Goal: Task Accomplishment & Management: Use online tool/utility

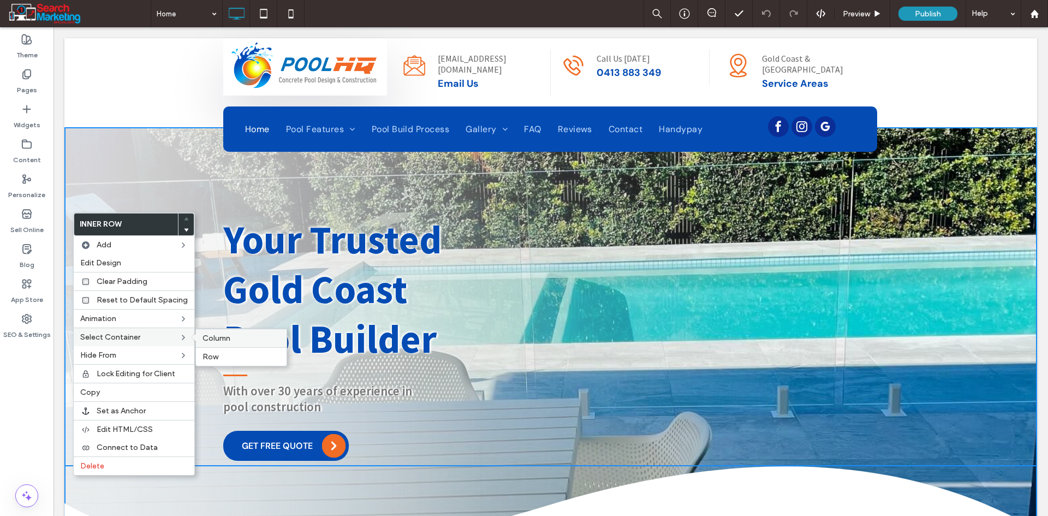
click at [211, 336] on span "Column" at bounding box center [217, 338] width 28 height 9
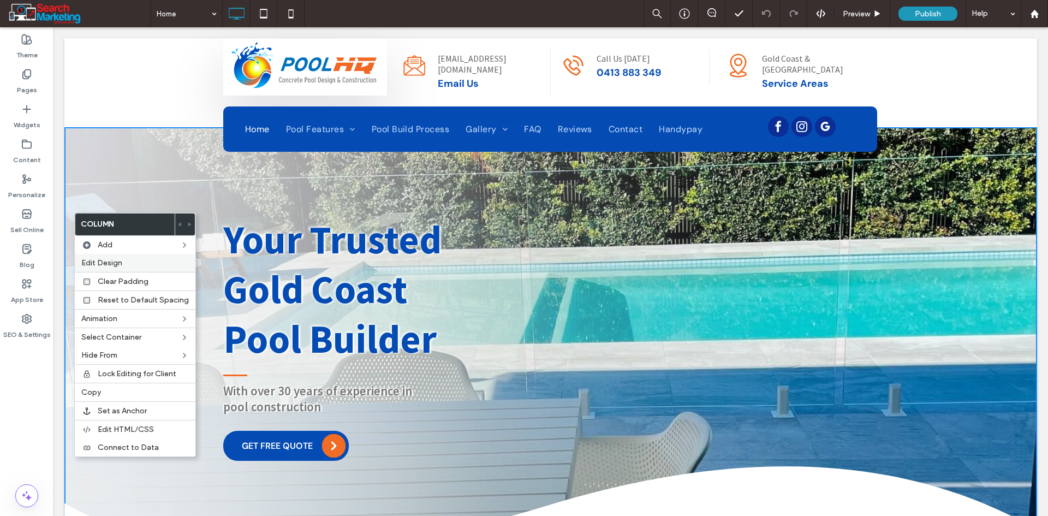
click at [106, 259] on span "Edit Design" at bounding box center [101, 262] width 41 height 9
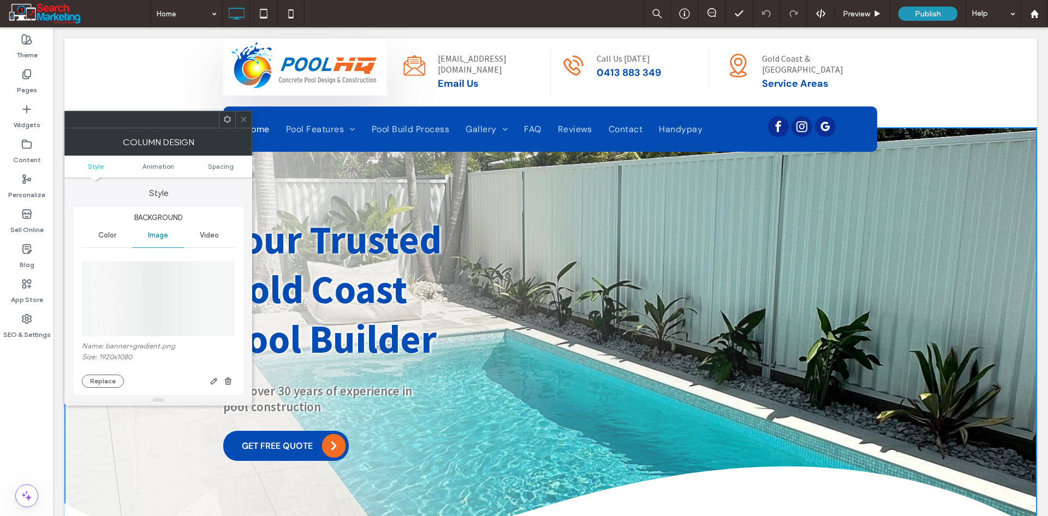
scroll to position [55, 0]
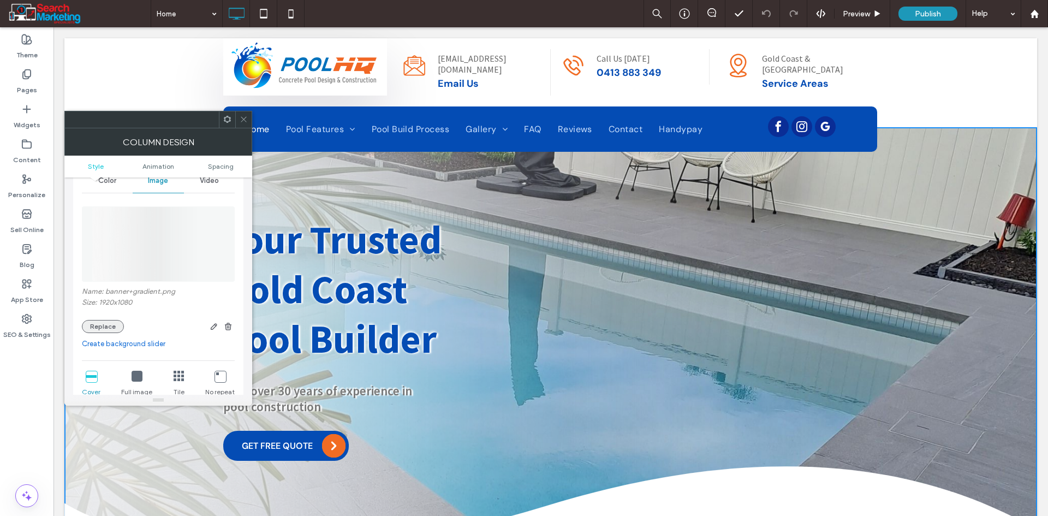
click at [111, 329] on button "Replace" at bounding box center [103, 326] width 42 height 13
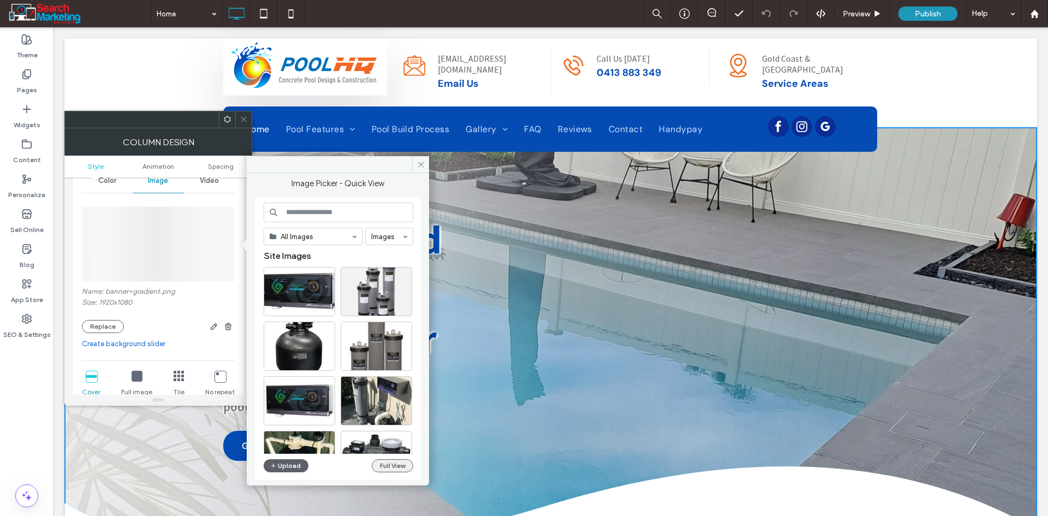
click at [380, 465] on button "Full View" at bounding box center [392, 465] width 41 height 13
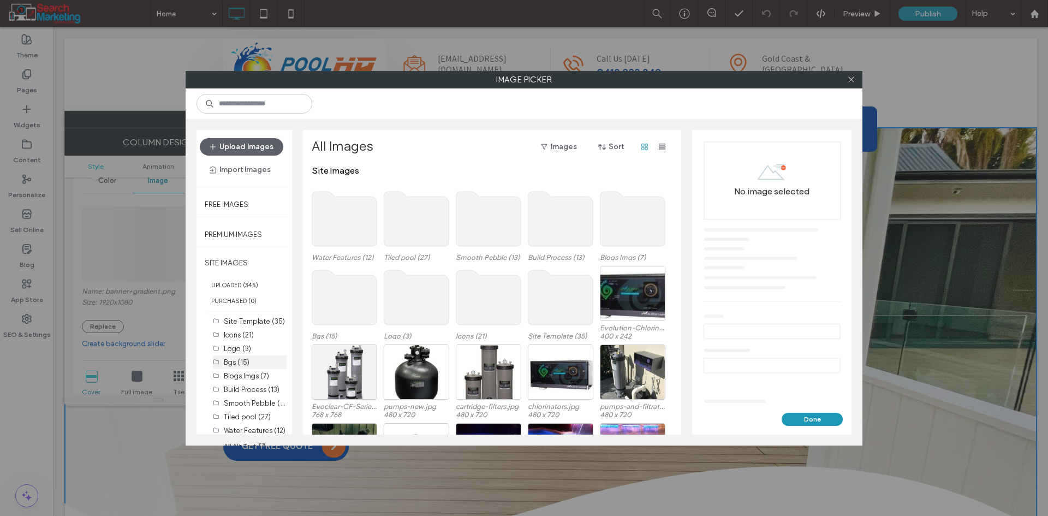
click at [247, 365] on label "Bgs (15)" at bounding box center [237, 362] width 26 height 8
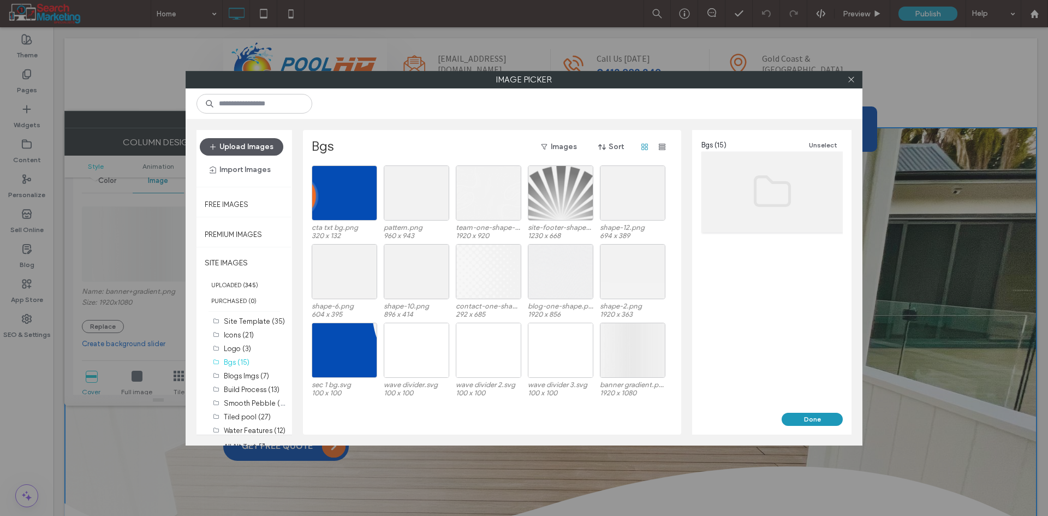
click at [251, 142] on button "Upload Images" at bounding box center [242, 146] width 84 height 17
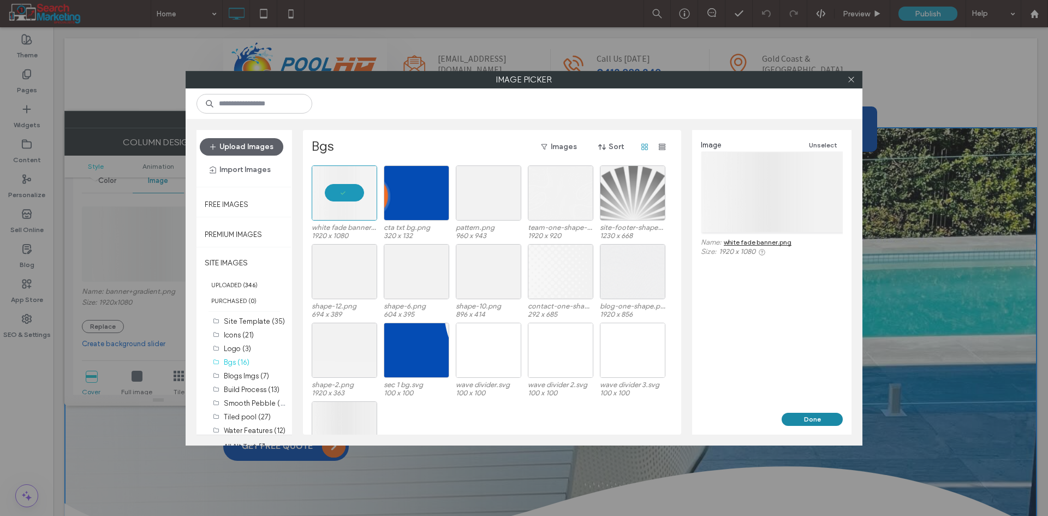
click at [824, 421] on button "Done" at bounding box center [812, 419] width 61 height 13
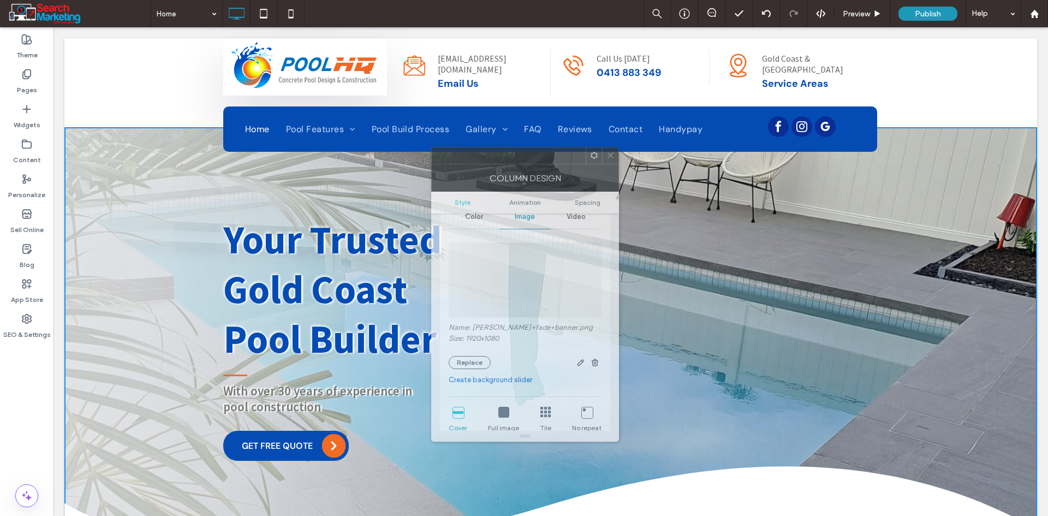
drag, startPoint x: 150, startPoint y: 123, endPoint x: 517, endPoint y: 159, distance: 368.6
click at [517, 159] on div at bounding box center [509, 155] width 154 height 16
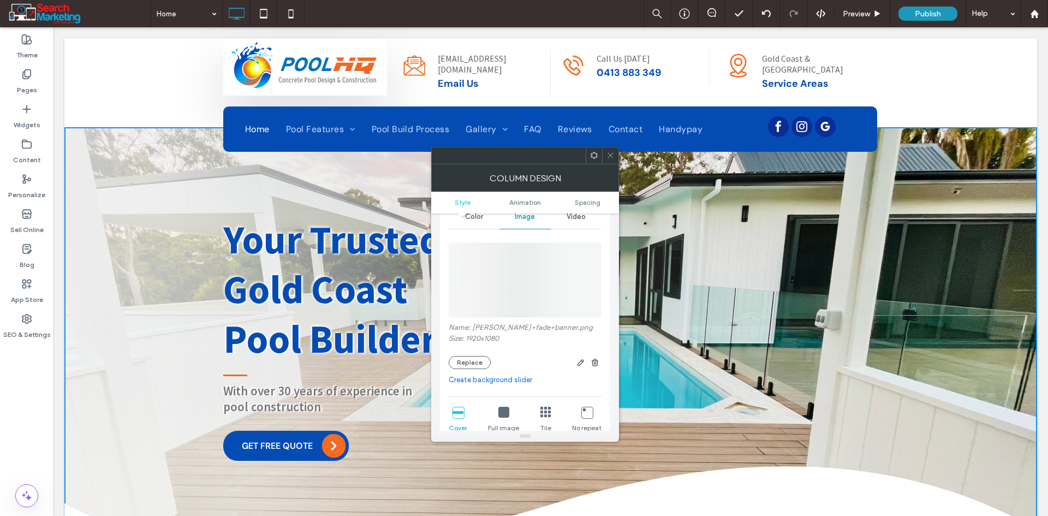
click at [614, 157] on icon at bounding box center [610, 155] width 8 height 8
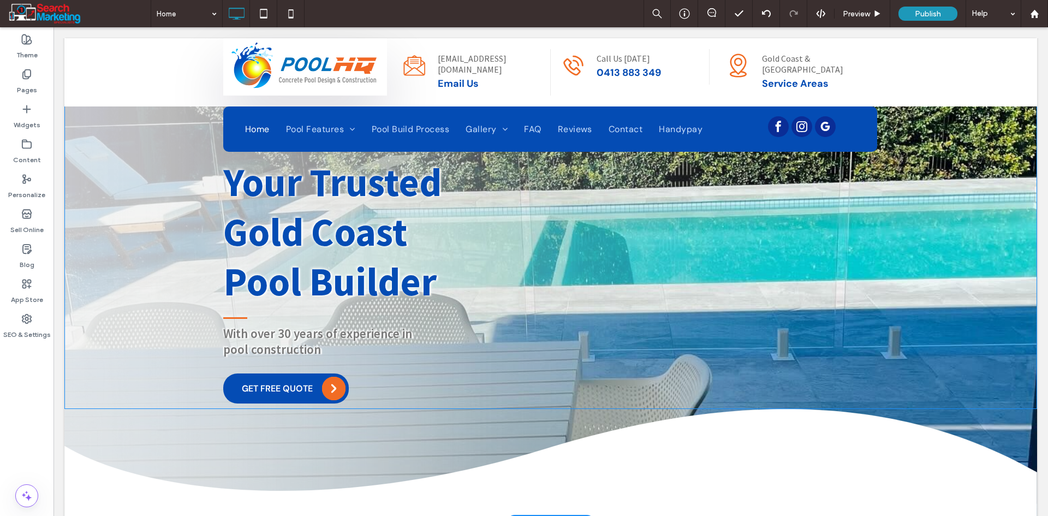
scroll to position [0, 0]
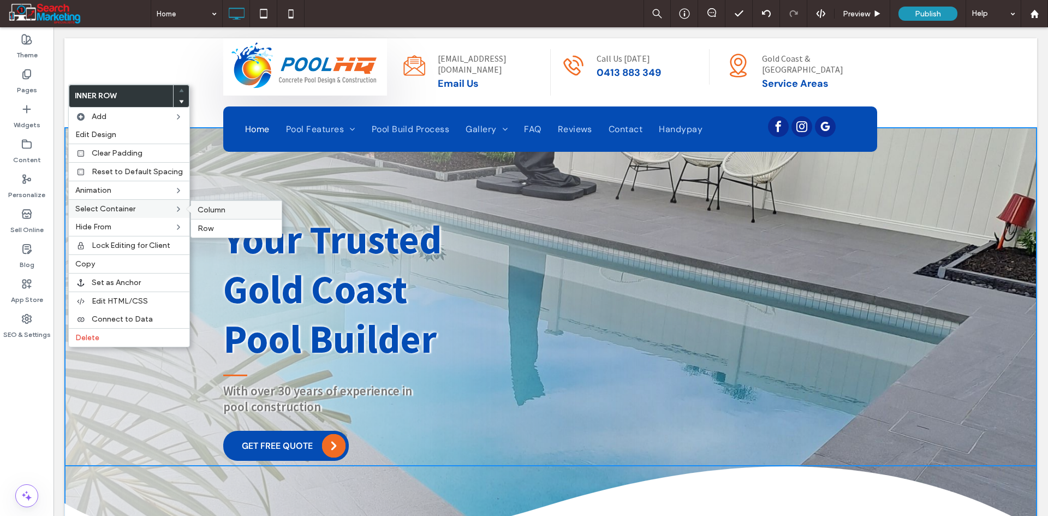
click at [219, 212] on span "Column" at bounding box center [212, 209] width 28 height 9
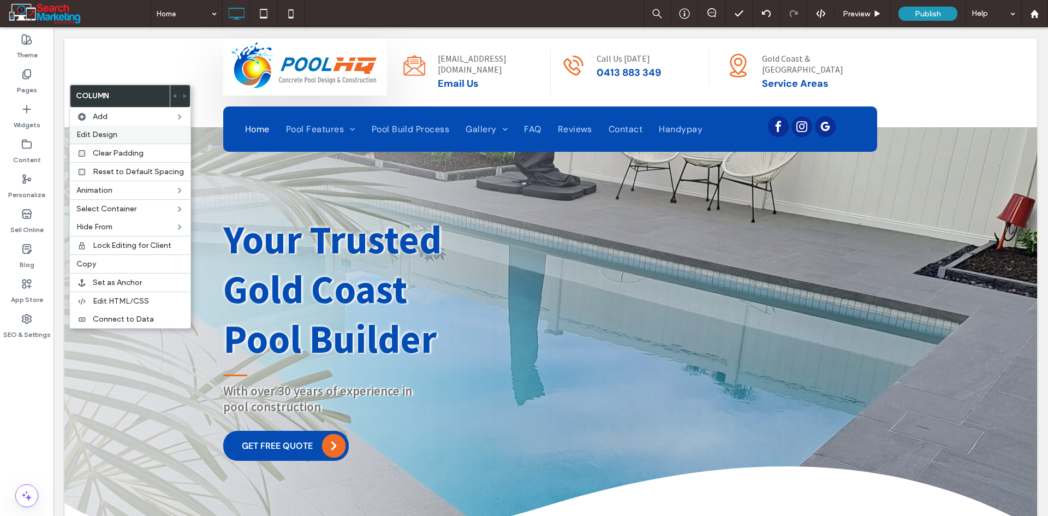
click at [112, 136] on span "Edit Design" at bounding box center [96, 134] width 41 height 9
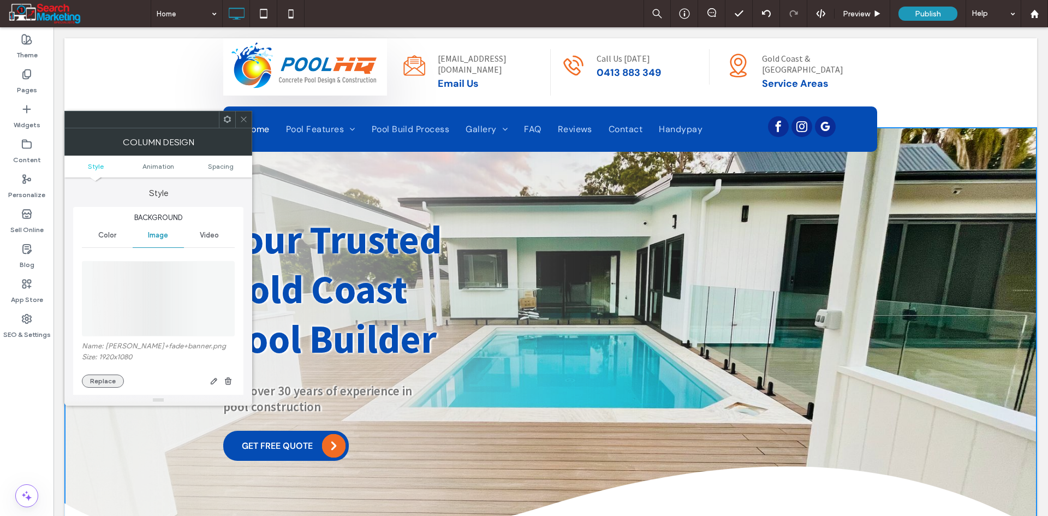
click at [95, 379] on button "Replace" at bounding box center [103, 380] width 42 height 13
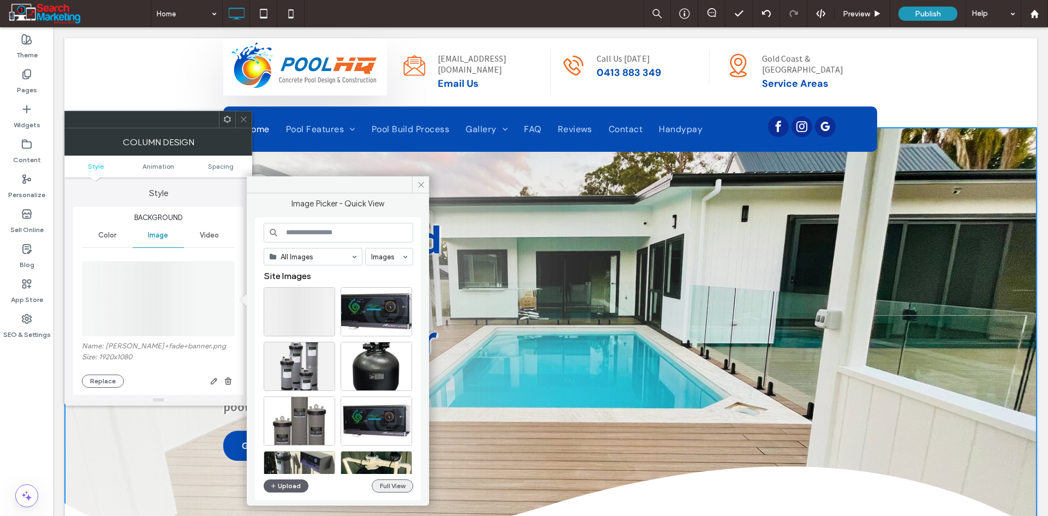
click at [401, 488] on button "Full View" at bounding box center [392, 485] width 41 height 13
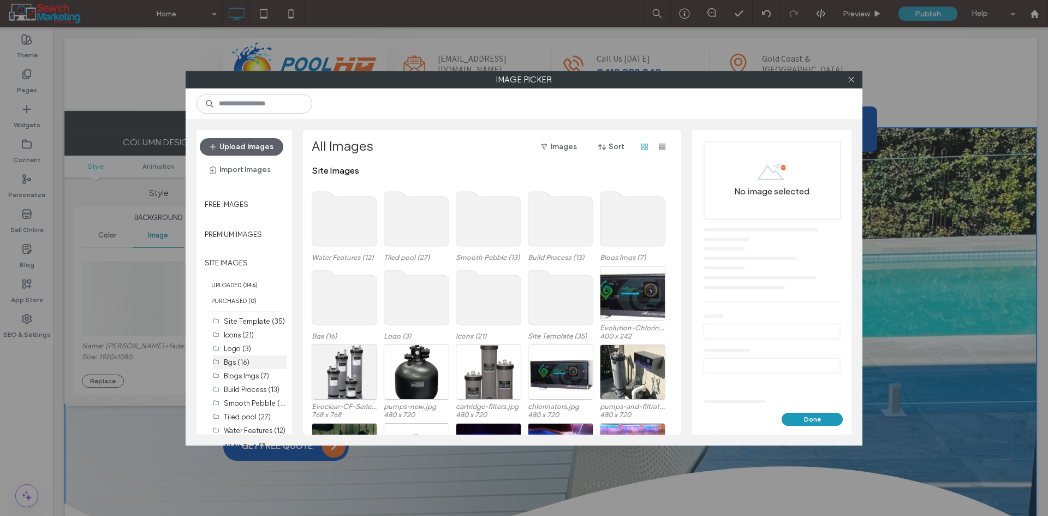
click at [255, 364] on div "Bgs (16)" at bounding box center [255, 361] width 63 height 11
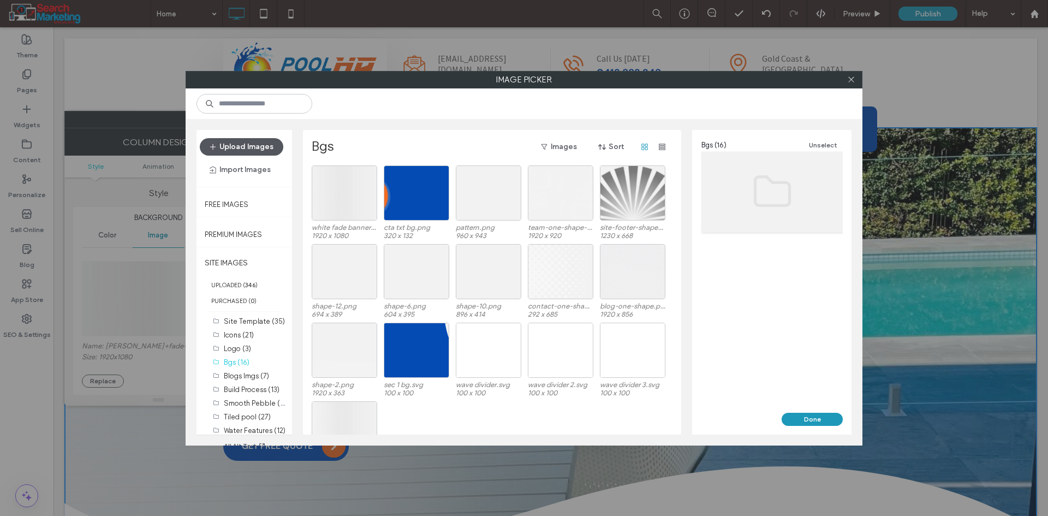
click at [251, 145] on button "Upload Images" at bounding box center [242, 146] width 84 height 17
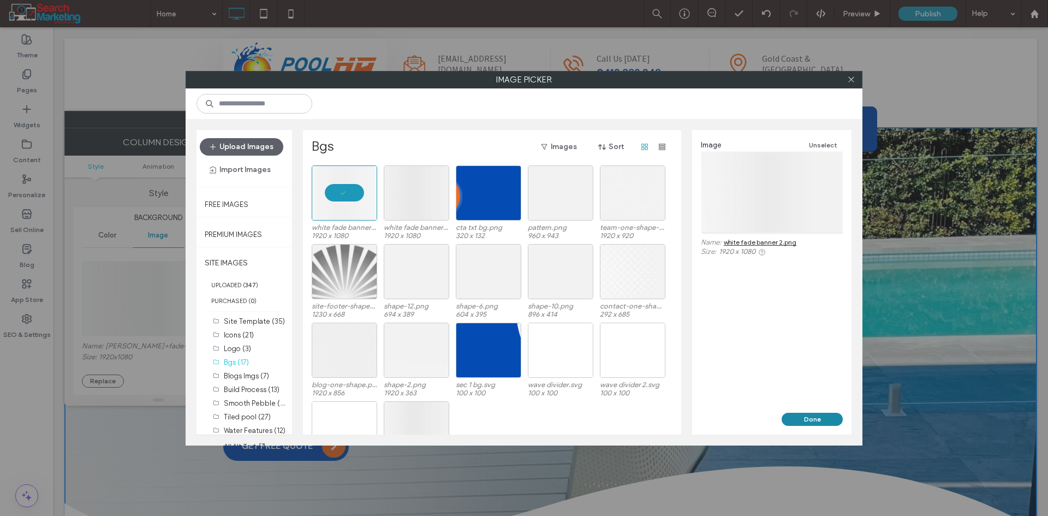
click at [794, 421] on button "Done" at bounding box center [812, 419] width 61 height 13
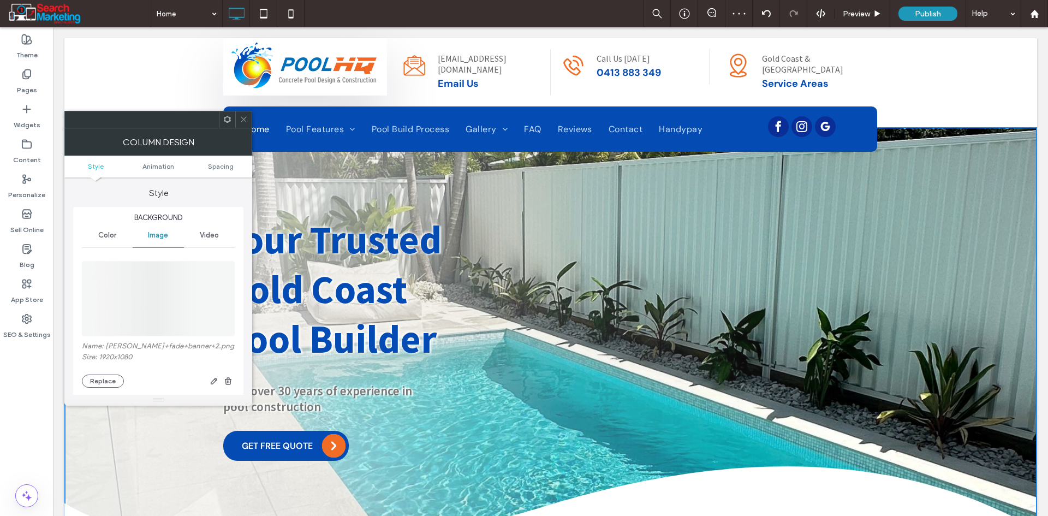
click at [242, 123] on span at bounding box center [244, 119] width 8 height 16
